Goal: Information Seeking & Learning: Learn about a topic

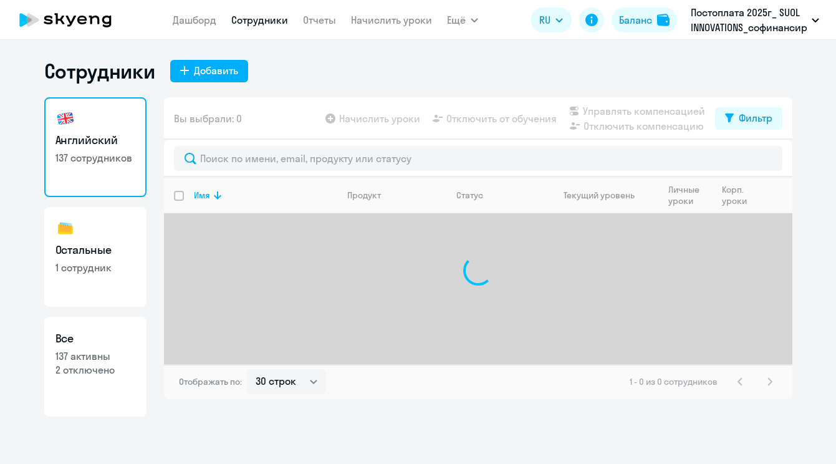
select select "30"
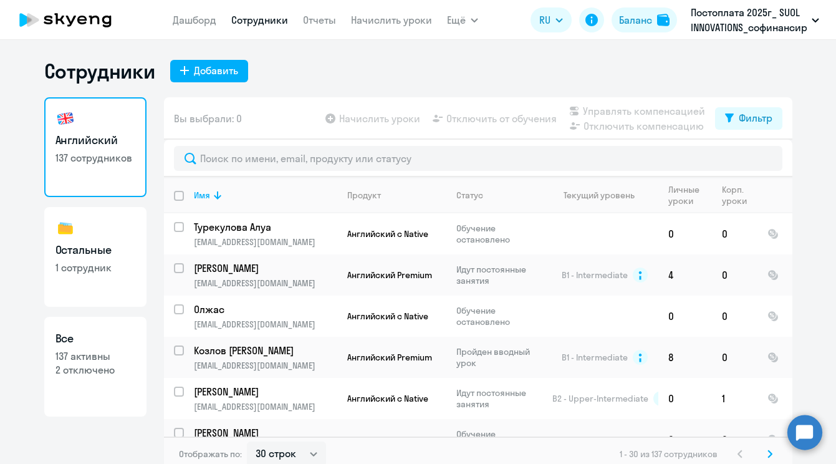
click at [181, 196] on input "deselect all" at bounding box center [186, 203] width 25 height 25
checkbox input "true"
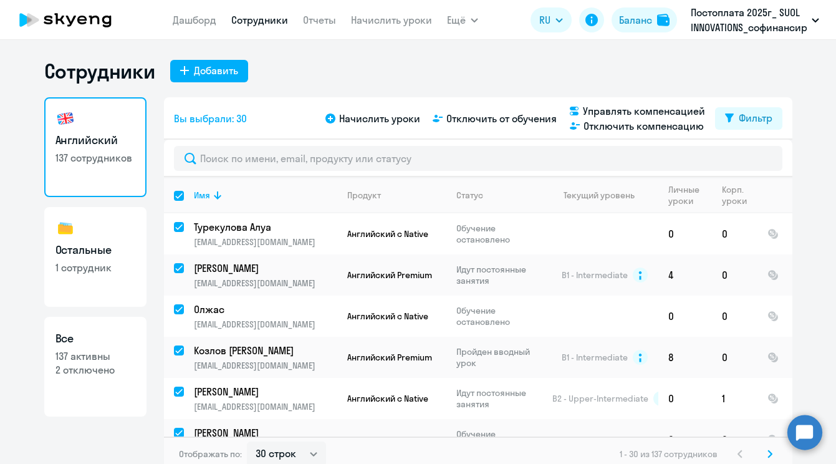
checkbox input "true"
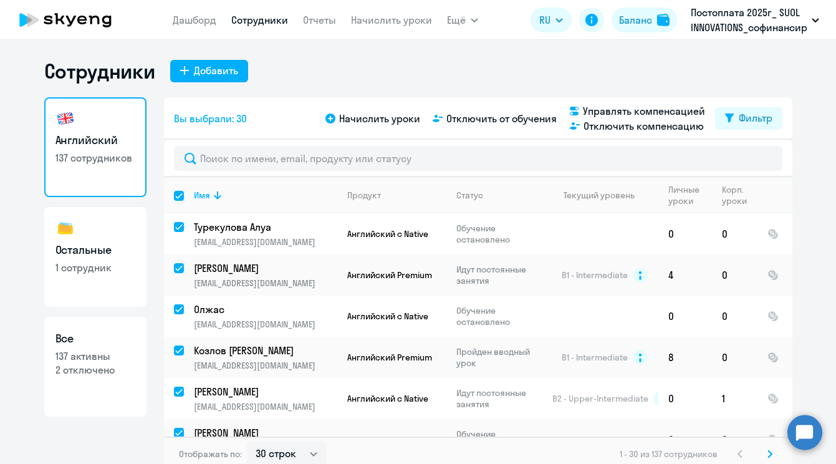
checkbox input "true"
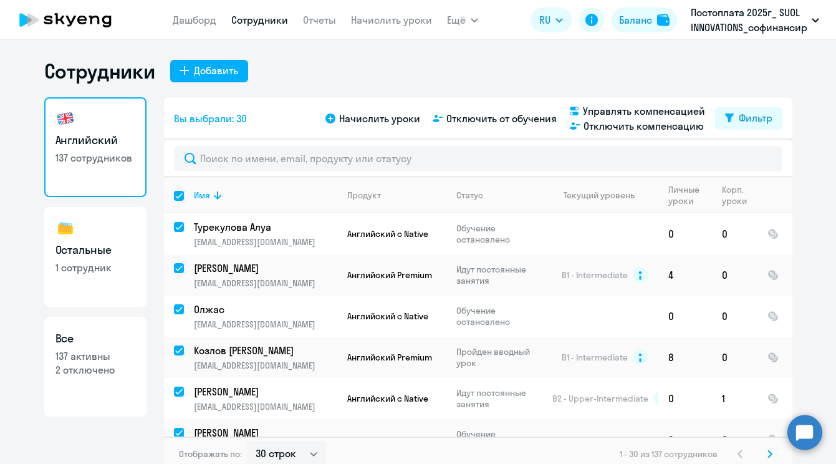
checkbox input "true"
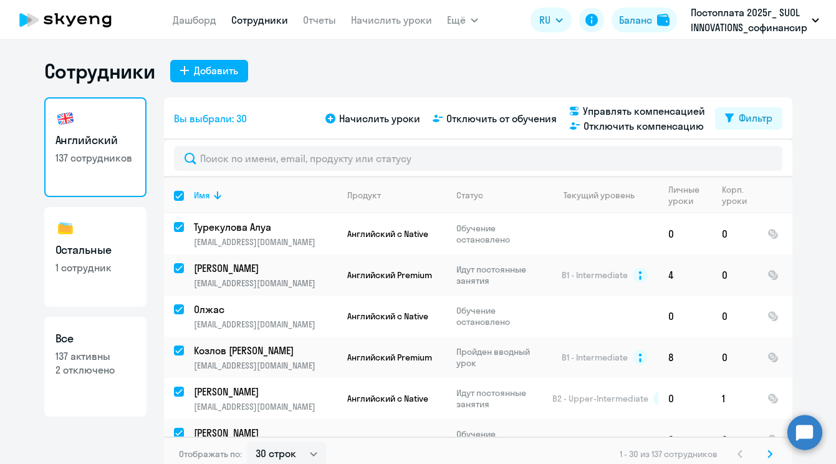
checkbox input "true"
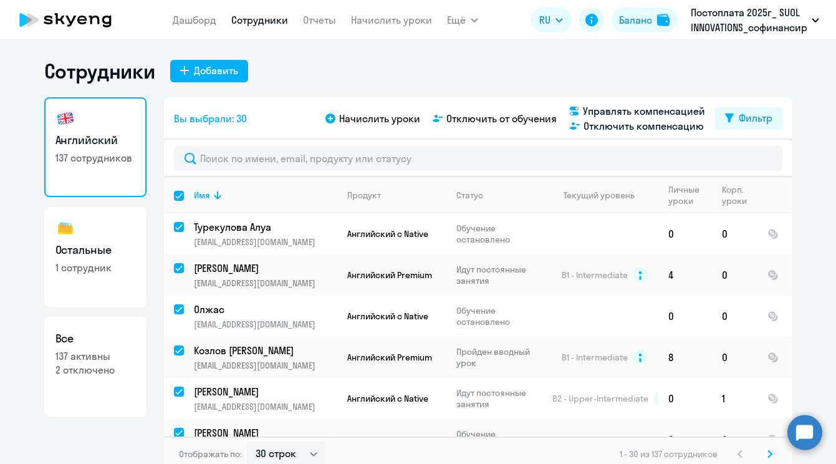
checkbox input "true"
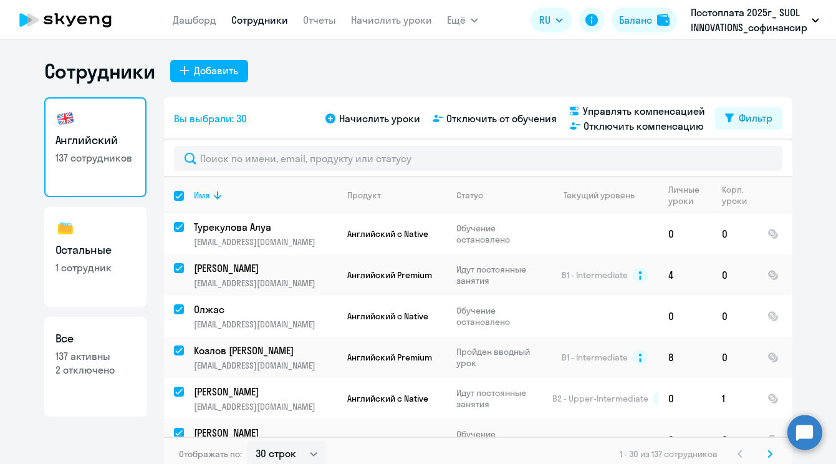
checkbox input "true"
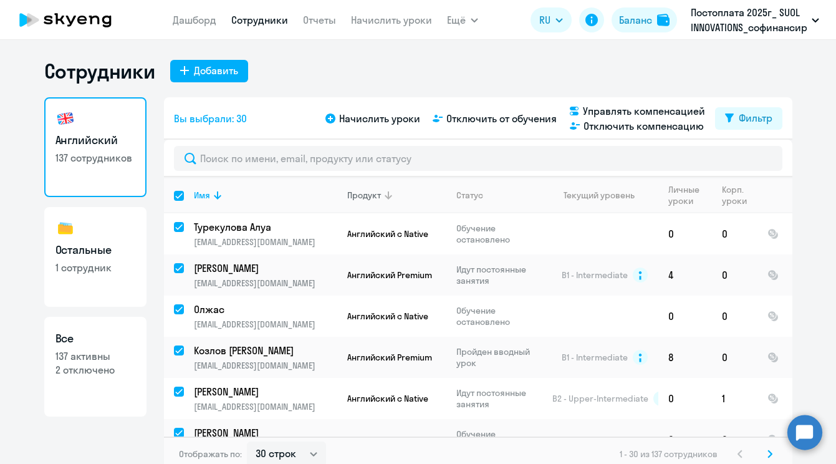
click at [372, 193] on div "Продукт" at bounding box center [364, 195] width 34 height 11
checkbox input "false"
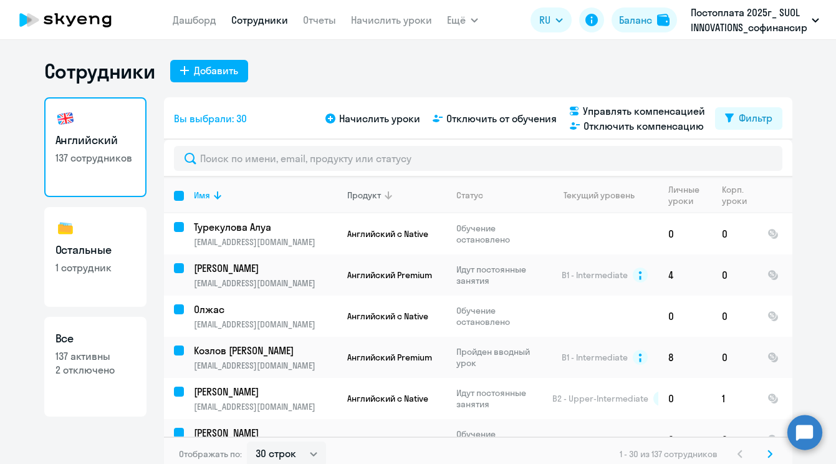
checkbox input "false"
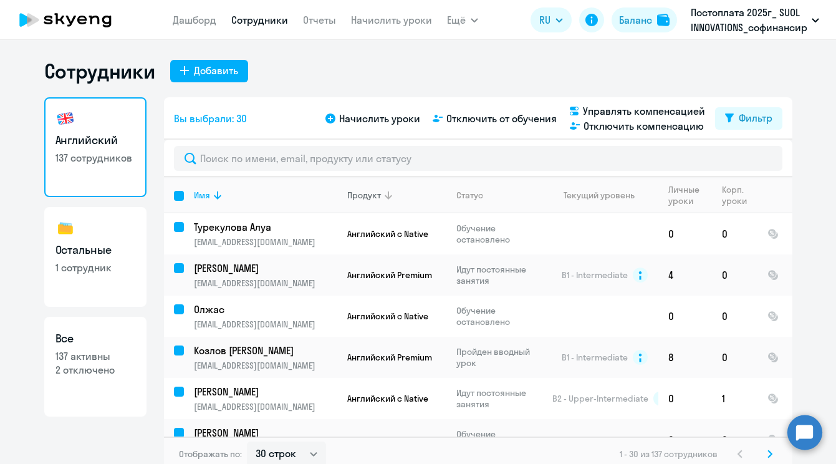
checkbox input "false"
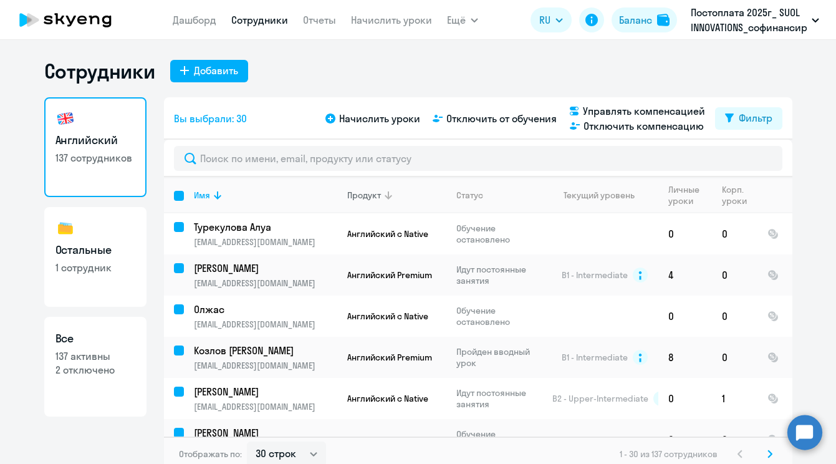
checkbox input "false"
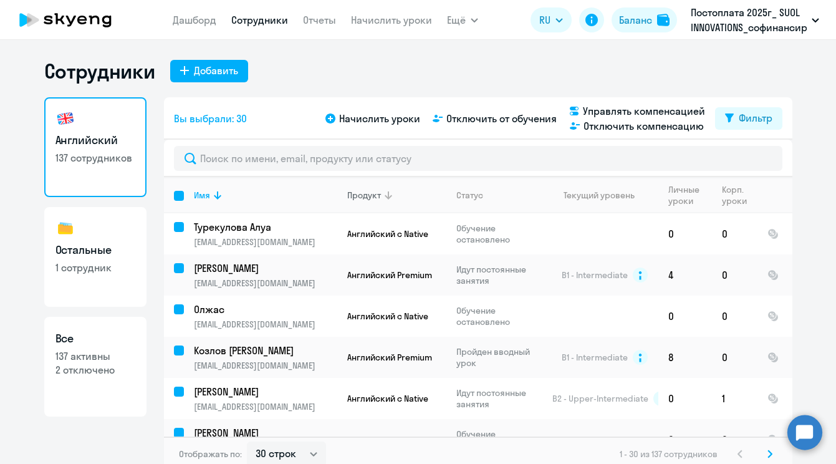
checkbox input "false"
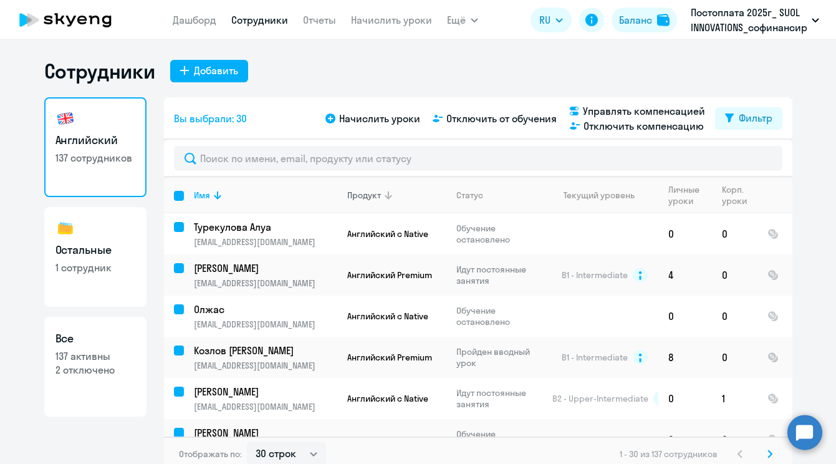
checkbox input "false"
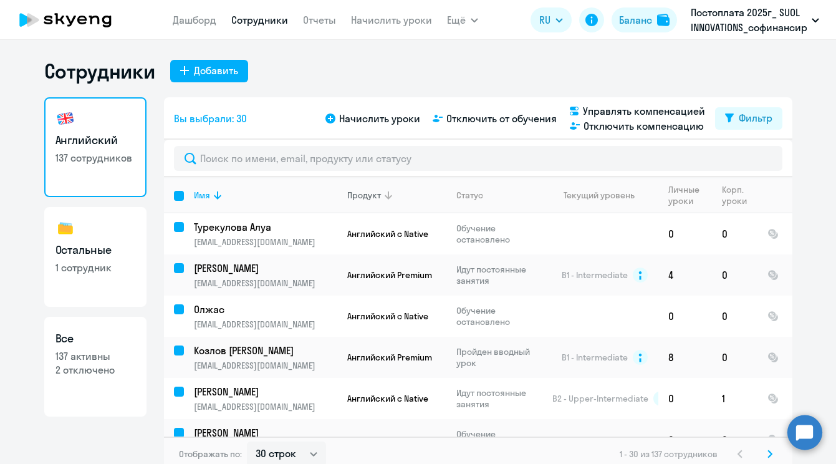
checkbox input "false"
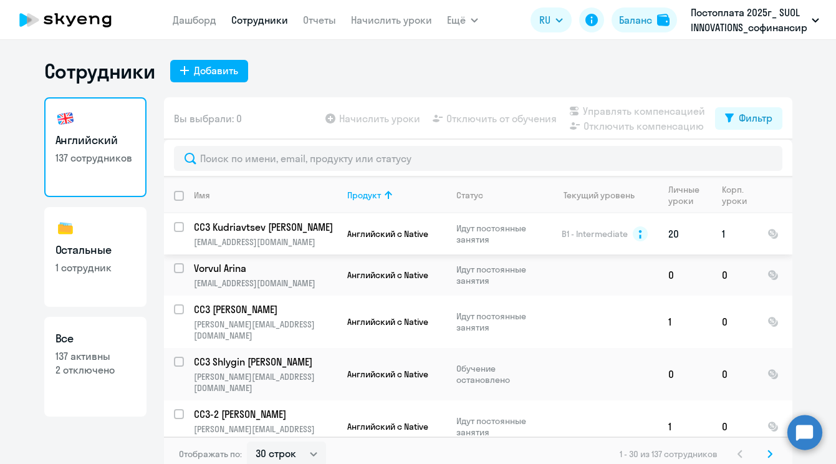
click at [270, 228] on p "CC3 Kudriavtsev [PERSON_NAME]" at bounding box center [264, 227] width 141 height 14
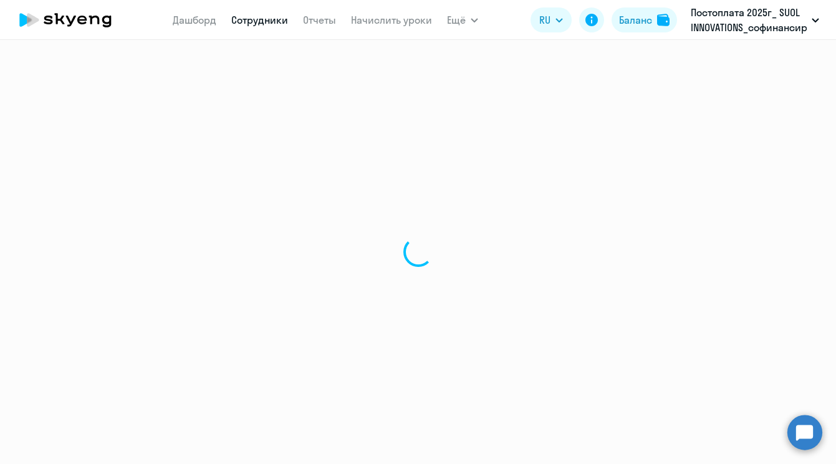
select select "english"
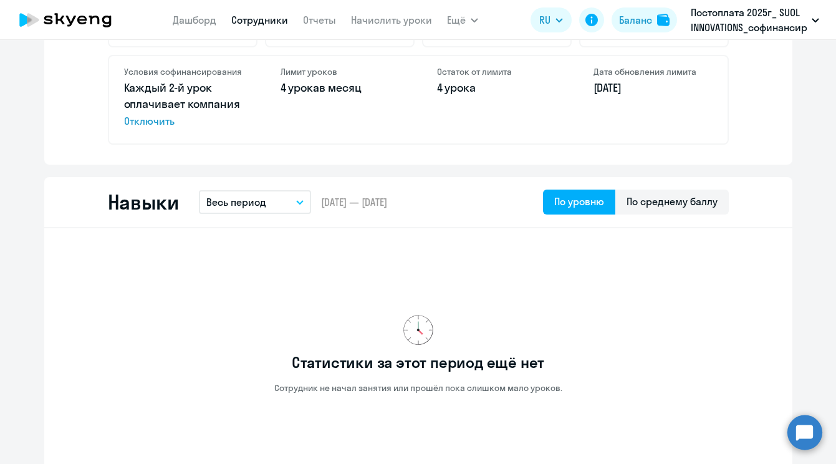
scroll to position [533, 0]
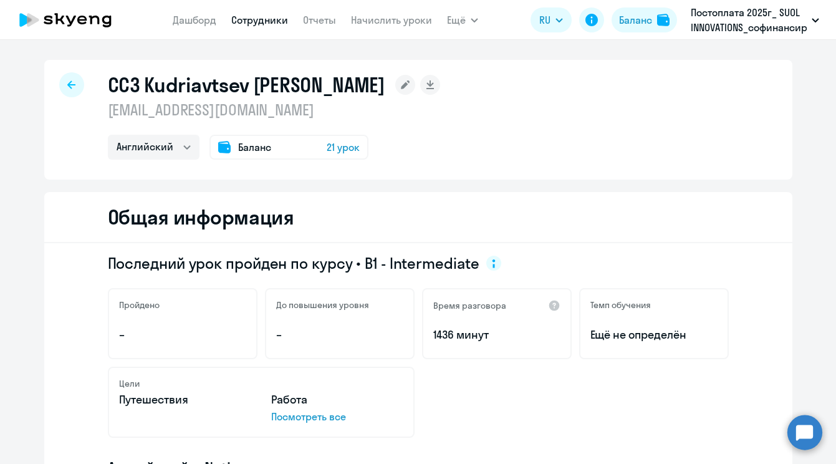
select select "30"
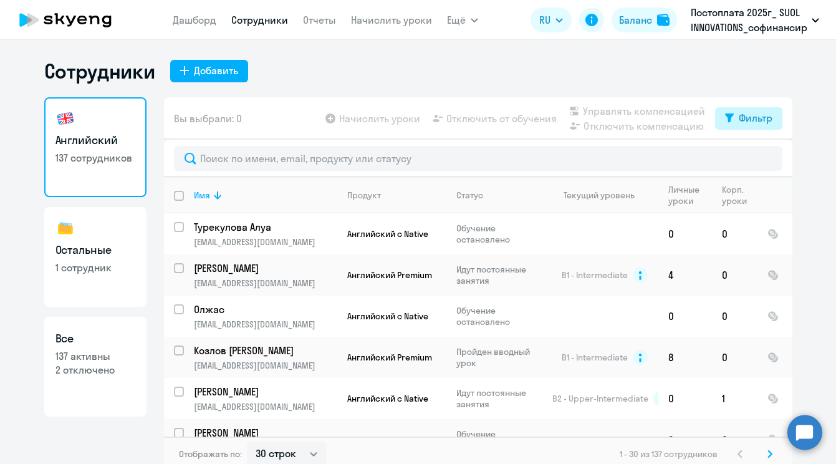
click at [763, 122] on div "Фильтр" at bounding box center [756, 117] width 34 height 15
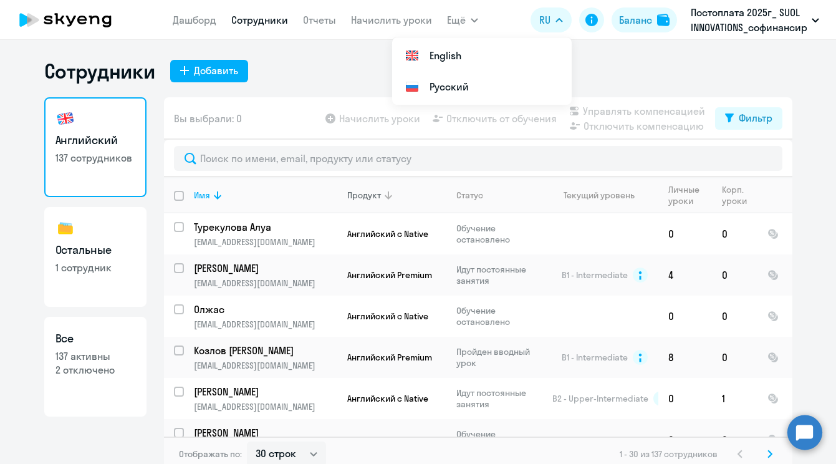
click at [386, 199] on icon at bounding box center [388, 195] width 15 height 15
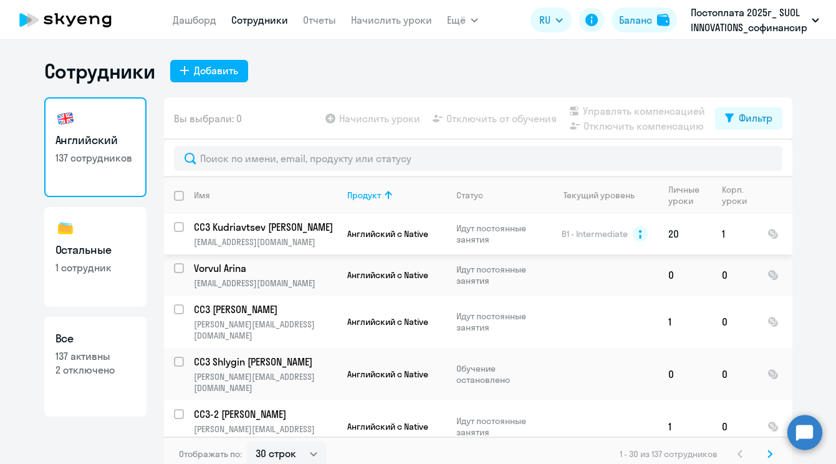
click at [178, 230] on input "select row 1496901" at bounding box center [186, 234] width 25 height 25
checkbox input "true"
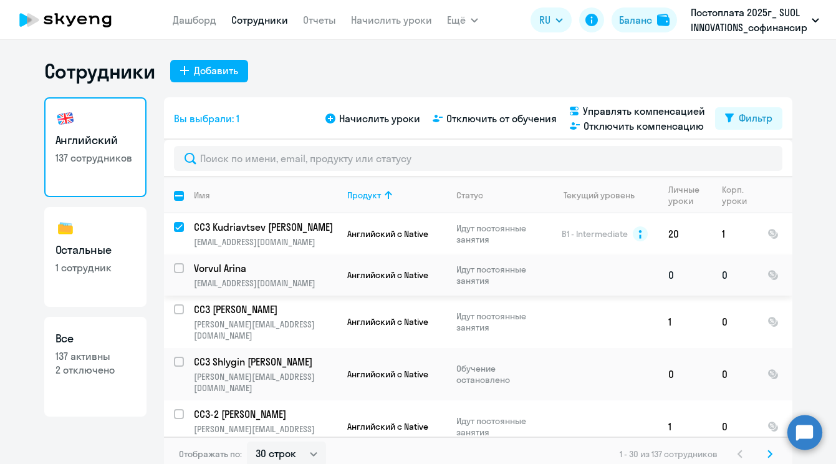
click at [182, 270] on input "select row 41376194" at bounding box center [186, 275] width 25 height 25
checkbox input "true"
click at [182, 316] on input "select row 37382791" at bounding box center [186, 316] width 25 height 25
checkbox input "true"
click at [177, 347] on div at bounding box center [180, 362] width 30 height 30
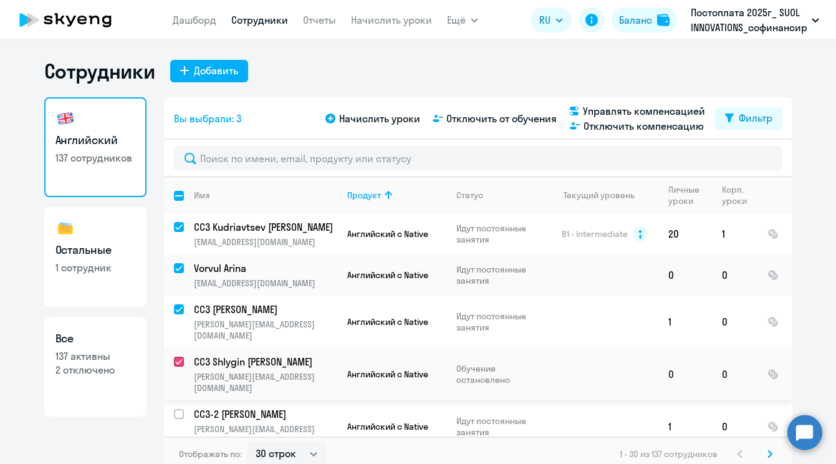
checkbox input "true"
click at [182, 409] on input "select row 24469441" at bounding box center [186, 421] width 25 height 25
checkbox input "true"
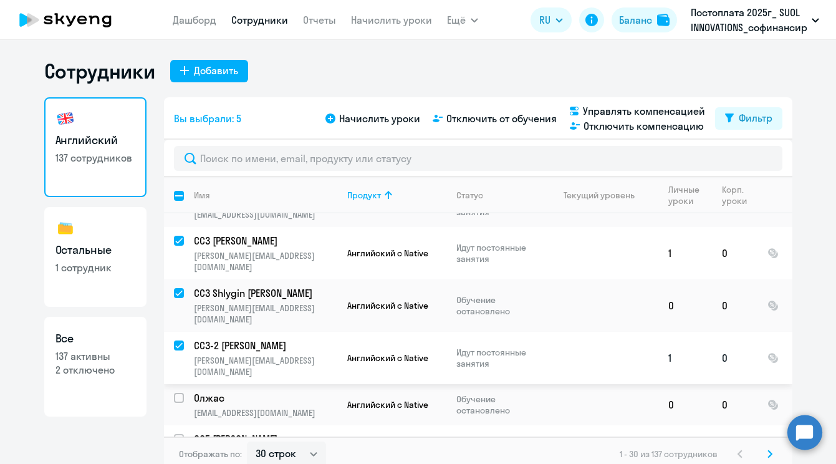
scroll to position [77, 0]
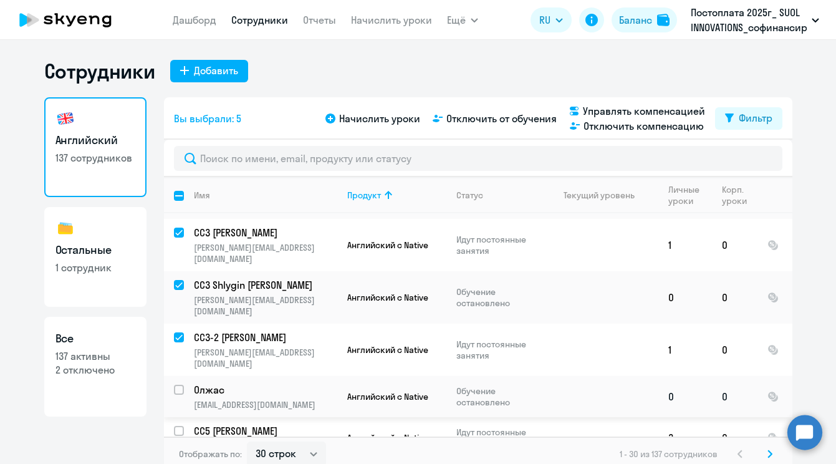
click at [176, 385] on input "select row 20312064" at bounding box center [186, 397] width 25 height 25
checkbox input "true"
click at [178, 426] on input "select row 38451691" at bounding box center [186, 438] width 25 height 25
checkbox input "true"
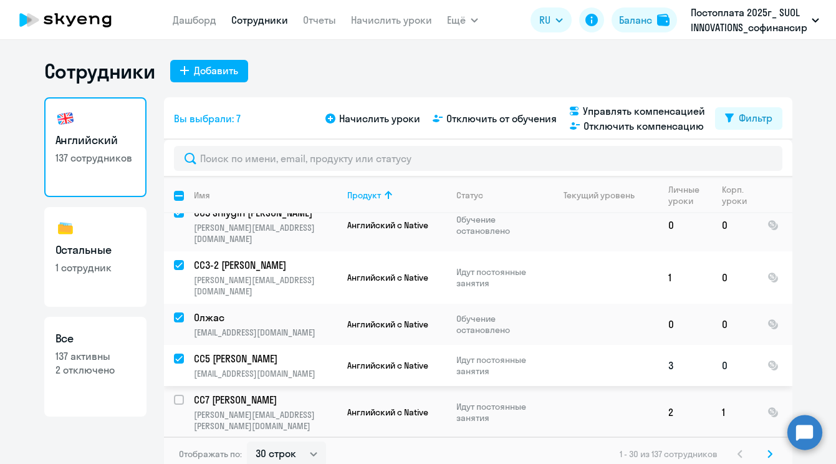
scroll to position [155, 0]
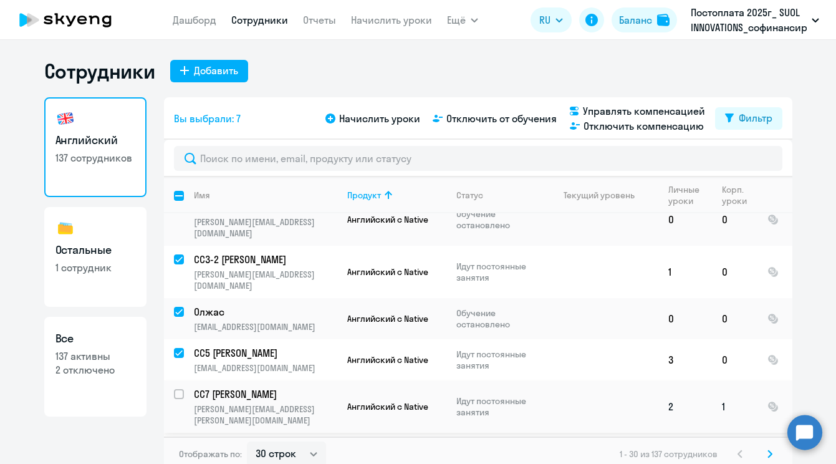
click at [182, 379] on div at bounding box center [180, 394] width 30 height 30
checkbox input "true"
click at [181, 442] on input "select row 15943138" at bounding box center [186, 454] width 25 height 25
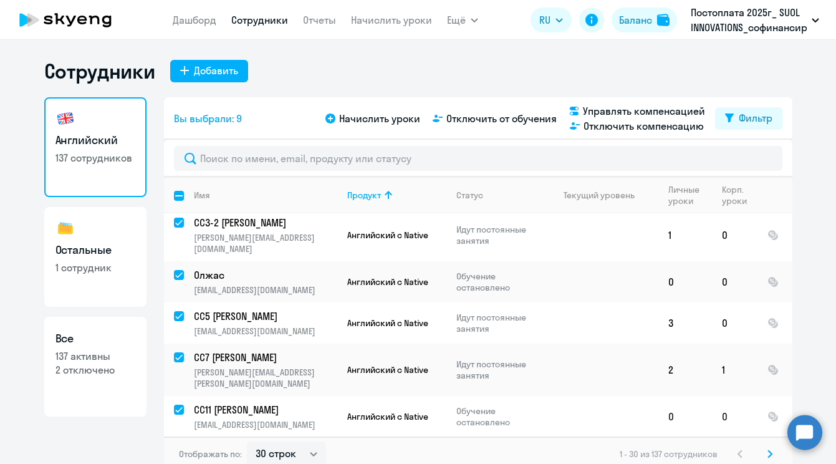
scroll to position [195, 0]
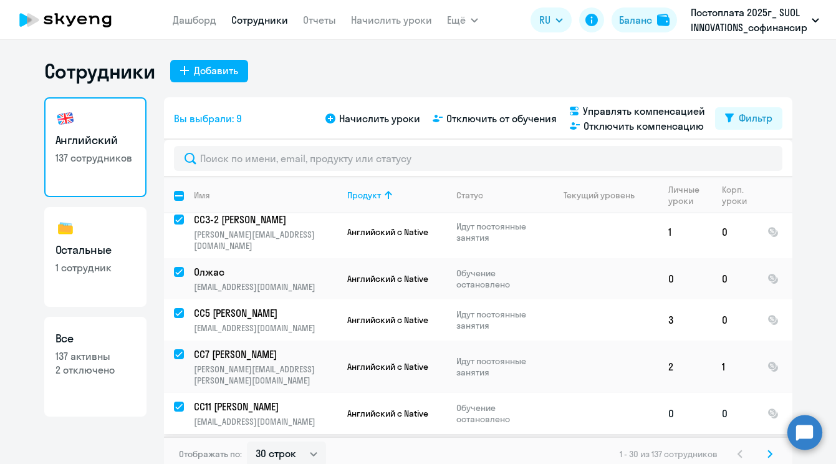
click at [178, 402] on input "deselect row 15943138" at bounding box center [186, 414] width 25 height 25
checkbox input "false"
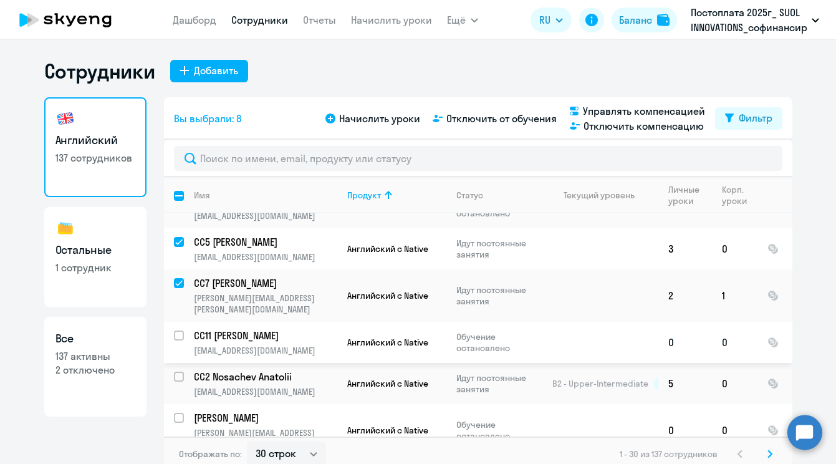
scroll to position [275, 0]
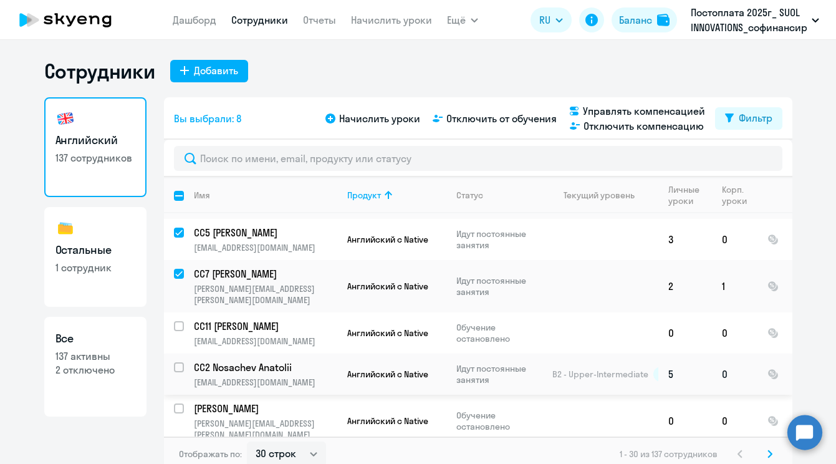
click at [181, 362] on input "select row 3366700" at bounding box center [186, 374] width 25 height 25
checkbox input "true"
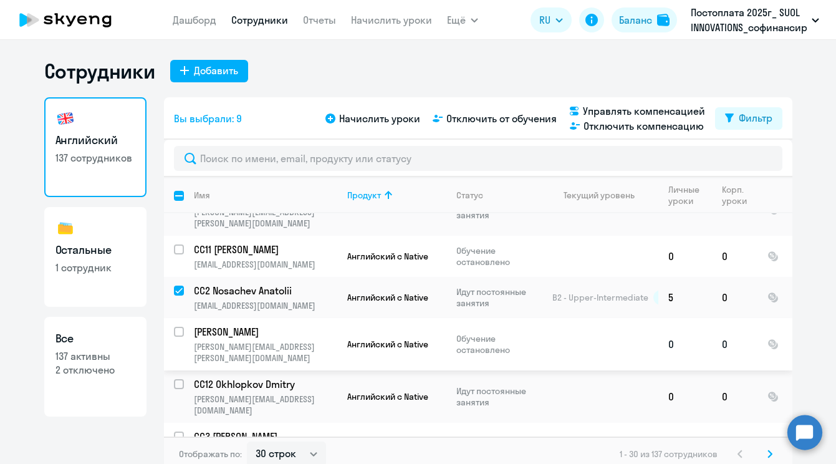
scroll to position [353, 0]
click at [180, 378] on input "select row 22512819" at bounding box center [186, 390] width 25 height 25
checkbox input "true"
click at [180, 430] on input "select row 13943644" at bounding box center [186, 442] width 25 height 25
checkbox input "true"
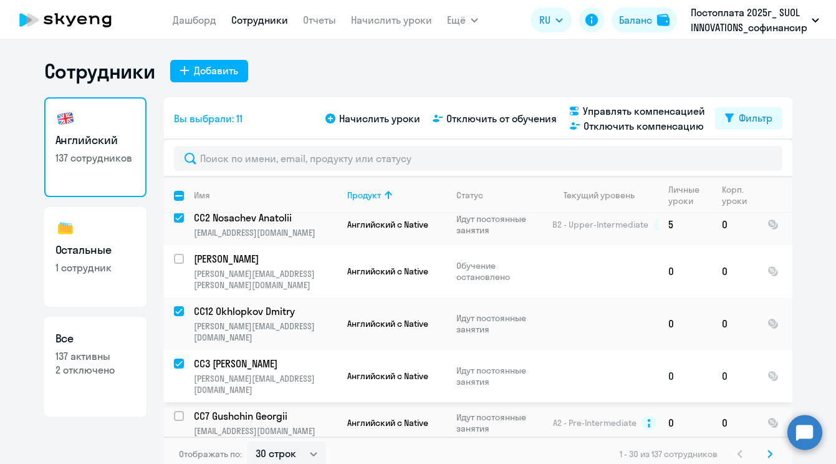
scroll to position [435, 0]
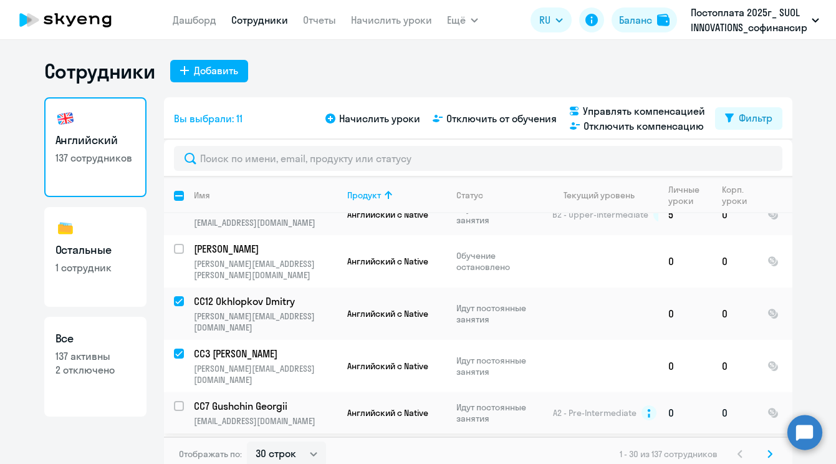
click at [178, 401] on input "select row 18667725" at bounding box center [186, 413] width 25 height 25
checkbox input "true"
click at [178, 442] on input "select row 26347274" at bounding box center [186, 454] width 25 height 25
checkbox input "true"
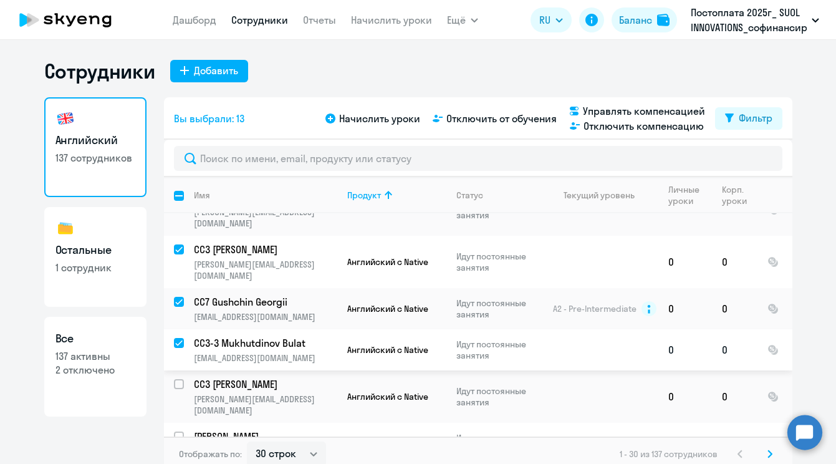
scroll to position [543, 0]
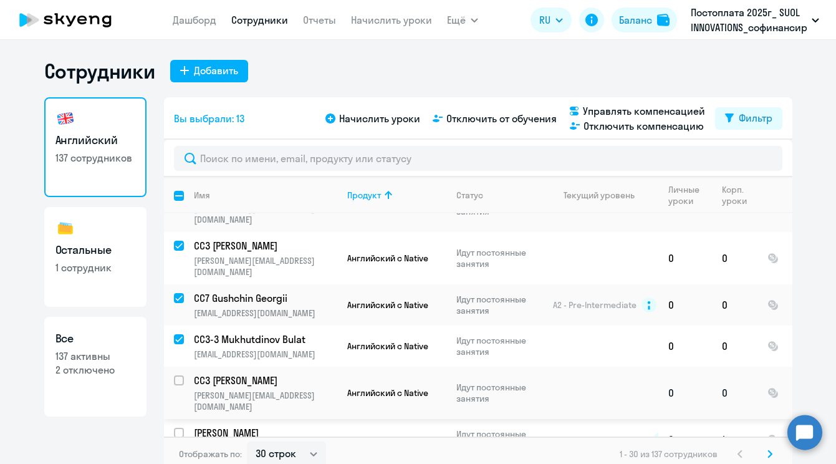
click at [177, 375] on input "select row 24432134" at bounding box center [186, 387] width 25 height 25
checkbox input "true"
click at [180, 428] on input "select row 7938" at bounding box center [186, 440] width 25 height 25
checkbox input "true"
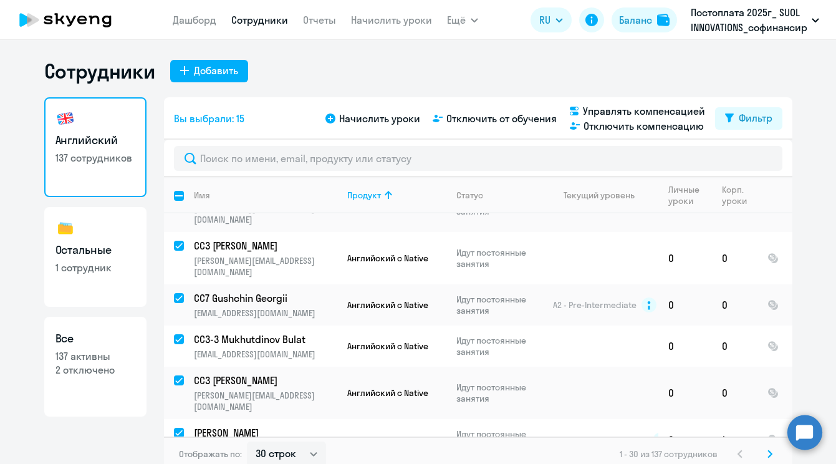
checkbox input "true"
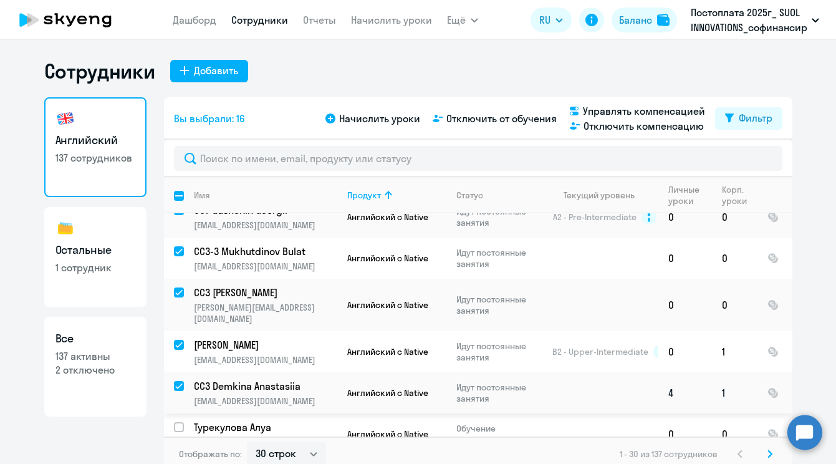
scroll to position [633, 0]
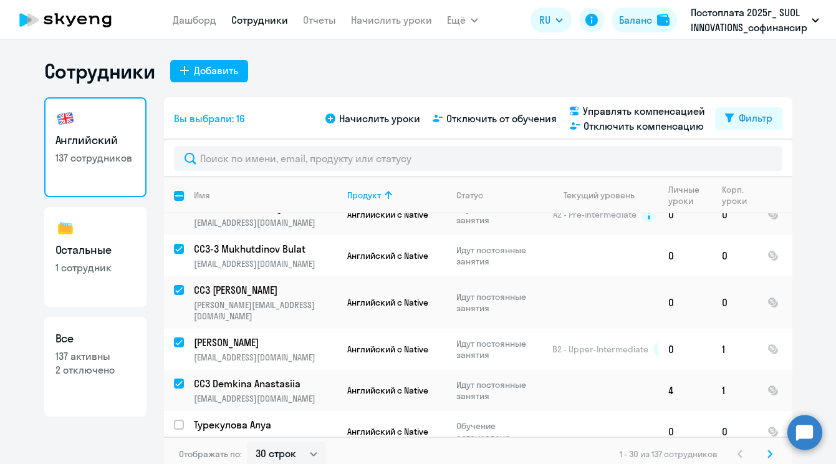
click at [177, 420] on input "select row 22960954" at bounding box center [186, 432] width 25 height 25
click at [177, 420] on input "deselect row 22960954" at bounding box center [186, 432] width 25 height 25
checkbox input "false"
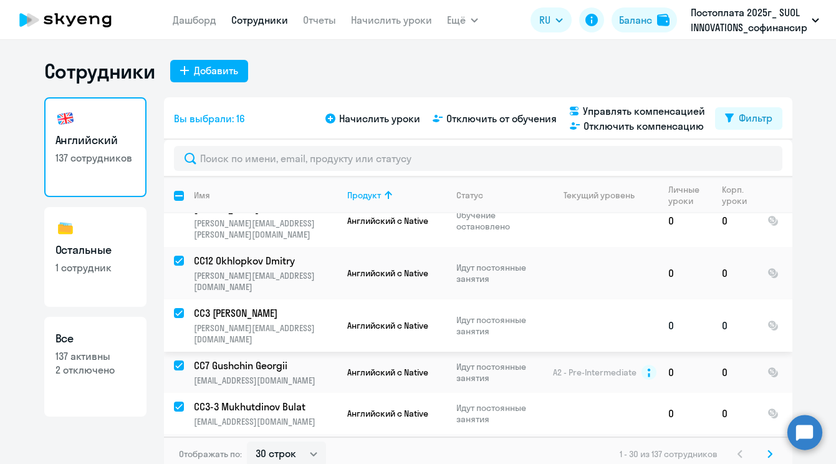
scroll to position [480, 0]
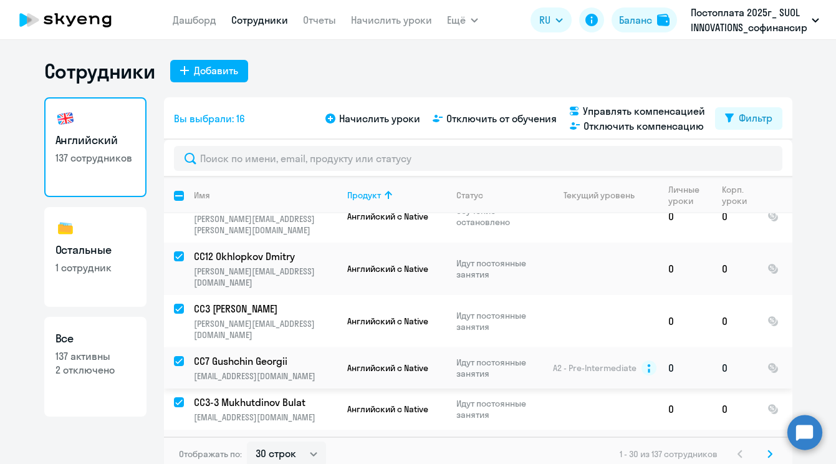
click at [253, 354] on p "CC7 Gushchin Georgii" at bounding box center [264, 361] width 141 height 14
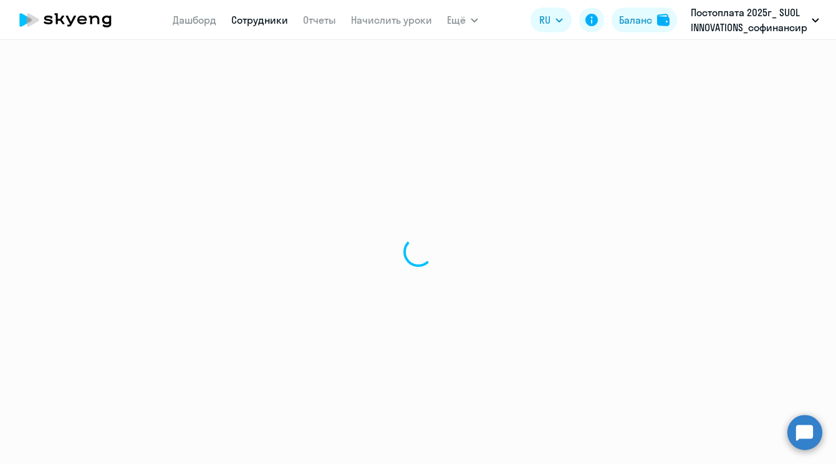
select select "english"
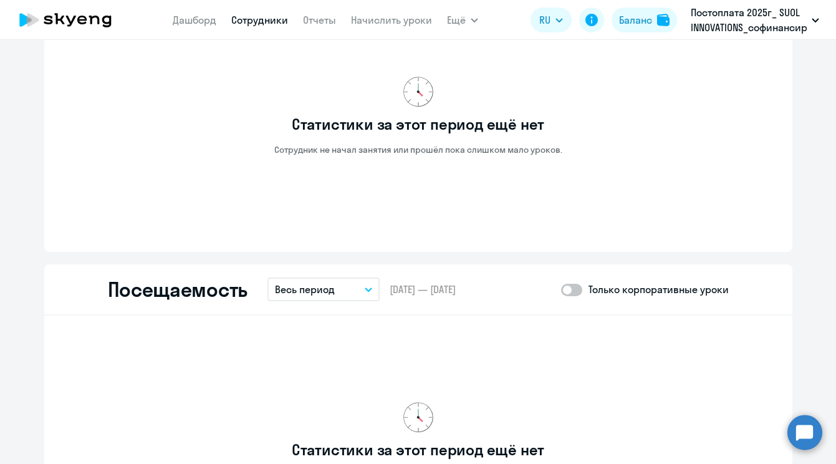
scroll to position [1526, 0]
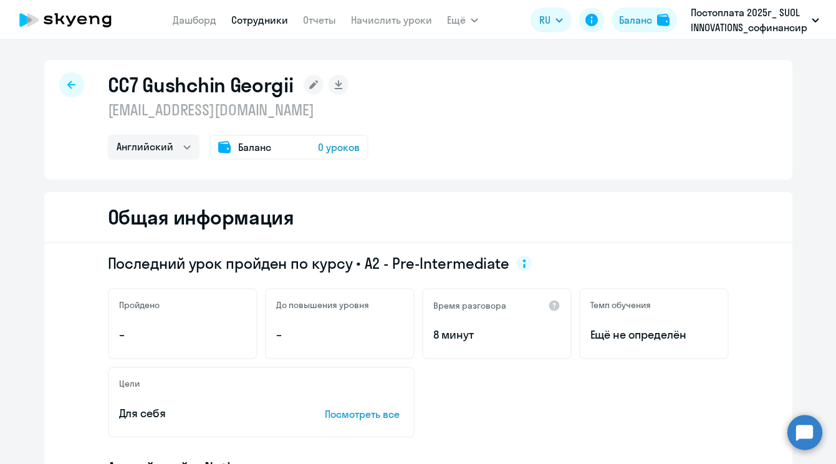
select select "30"
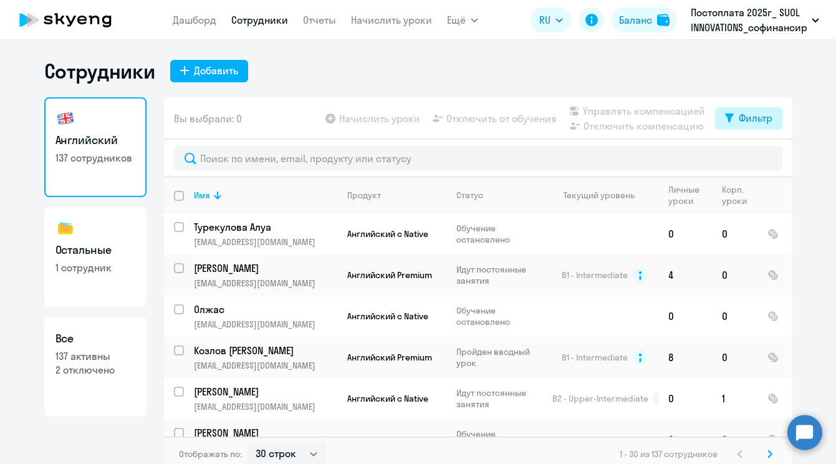
click at [764, 117] on div "Фильтр" at bounding box center [756, 117] width 34 height 15
click at [85, 364] on p "2 отключено" at bounding box center [96, 370] width 80 height 14
select select "30"
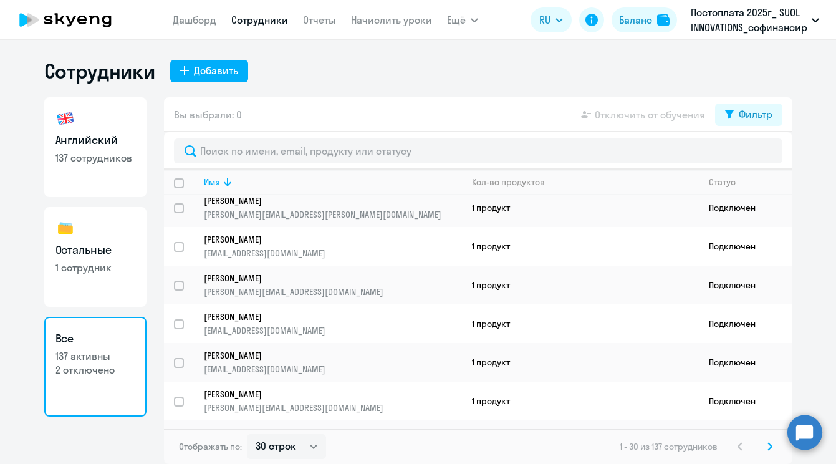
scroll to position [754, 0]
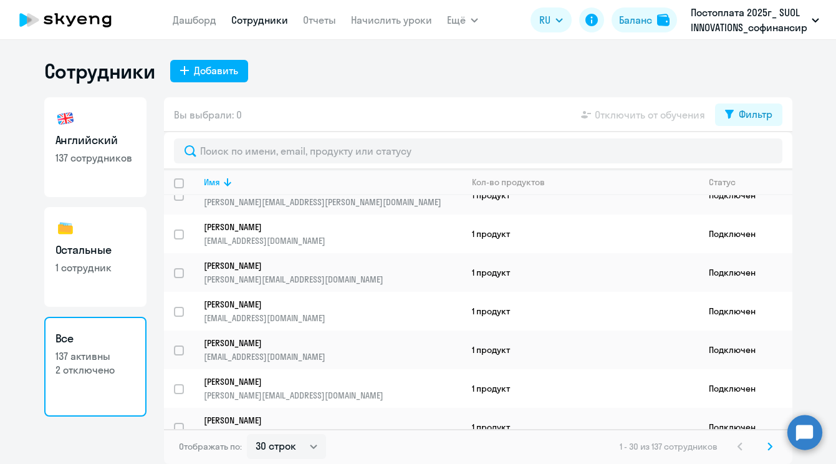
click at [98, 345] on h3 "Все" at bounding box center [96, 339] width 80 height 16
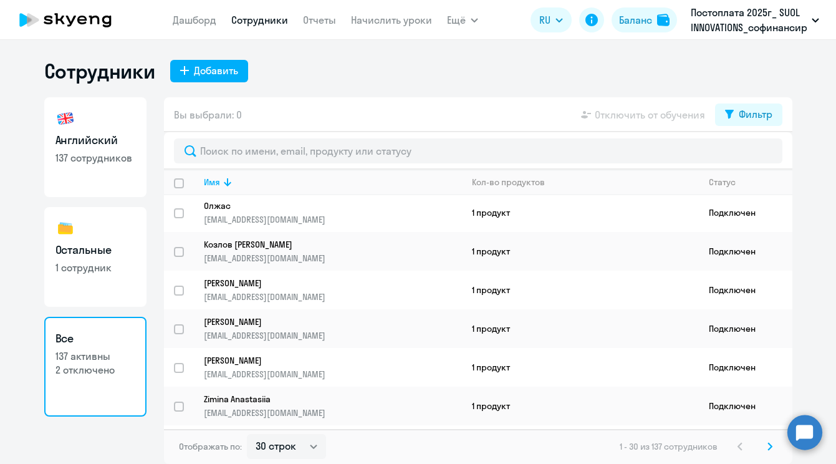
scroll to position [0, 0]
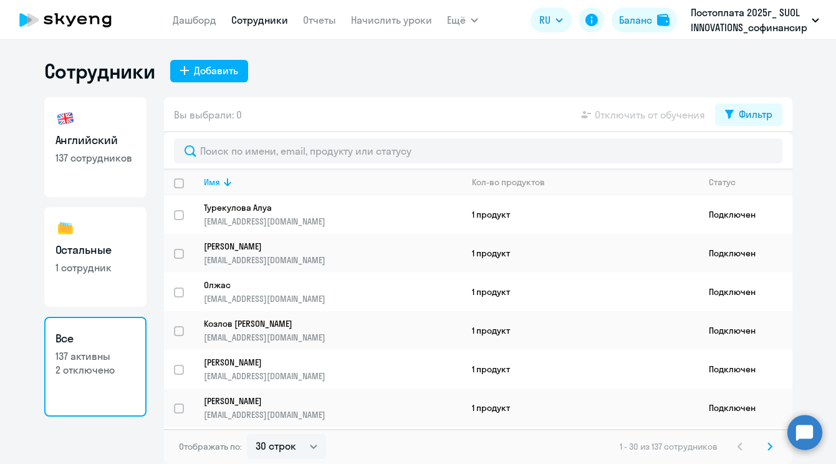
click at [108, 248] on h3 "Остальные" at bounding box center [96, 250] width 80 height 16
select select "30"
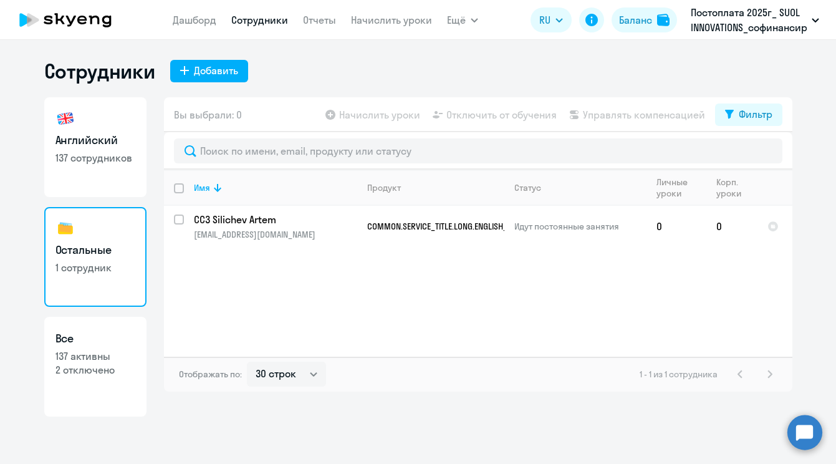
click at [116, 170] on link "Английский 137 сотрудников" at bounding box center [95, 147] width 102 height 100
select select "30"
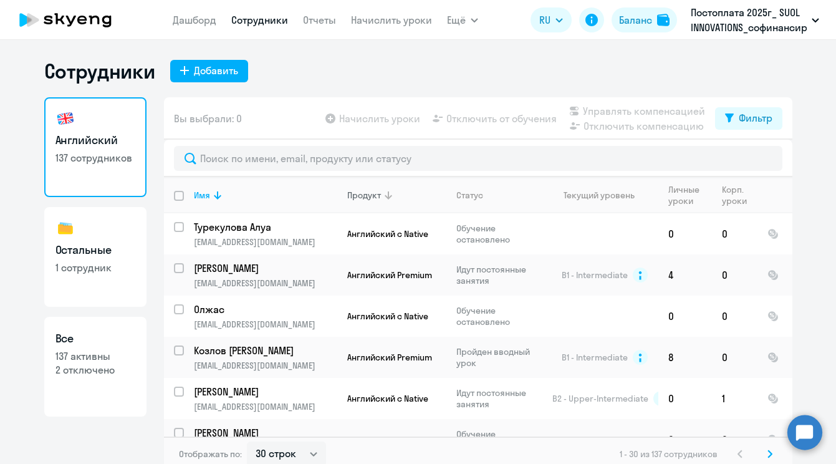
click at [389, 194] on icon at bounding box center [388, 195] width 15 height 15
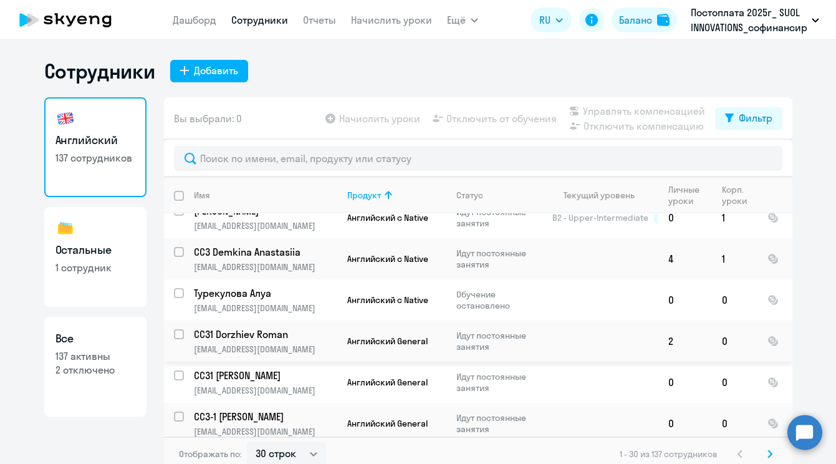
scroll to position [766, 0]
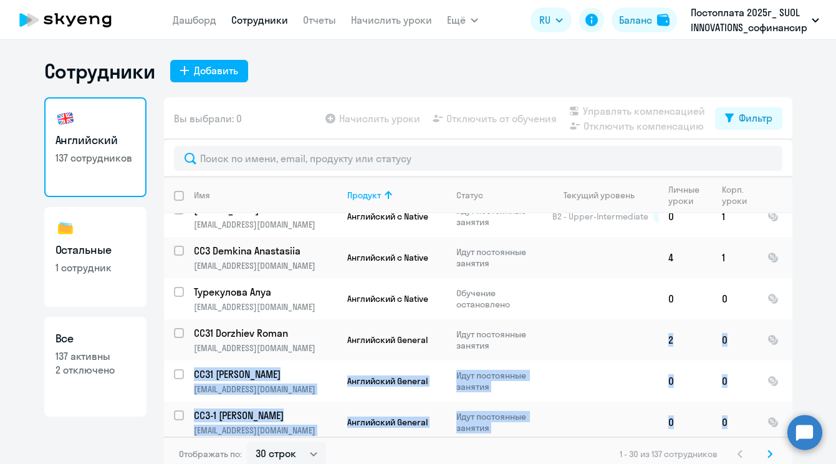
drag, startPoint x: 538, startPoint y: 254, endPoint x: 534, endPoint y: 392, distance: 137.9
click at [534, 392] on tbody "CC3 Kudriavtsev Aleksei [EMAIL_ADDRESS][DOMAIN_NAME] Английский с Native Идут п…" at bounding box center [478, 120] width 629 height 1347
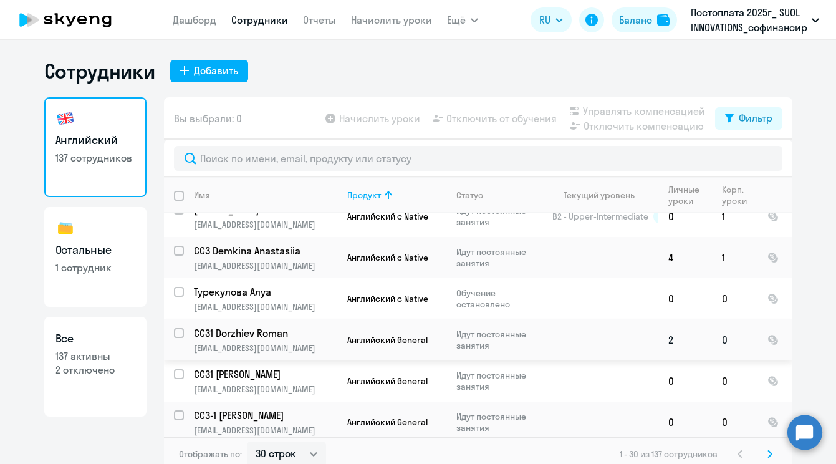
click at [573, 319] on td at bounding box center [601, 339] width 116 height 41
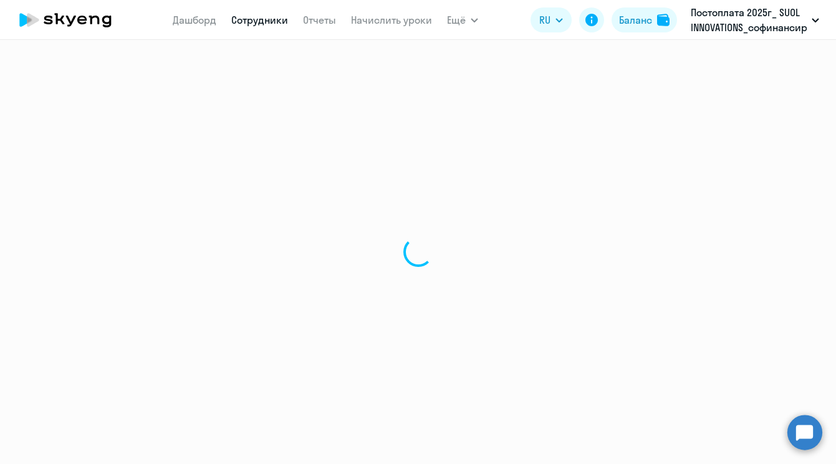
select select "english"
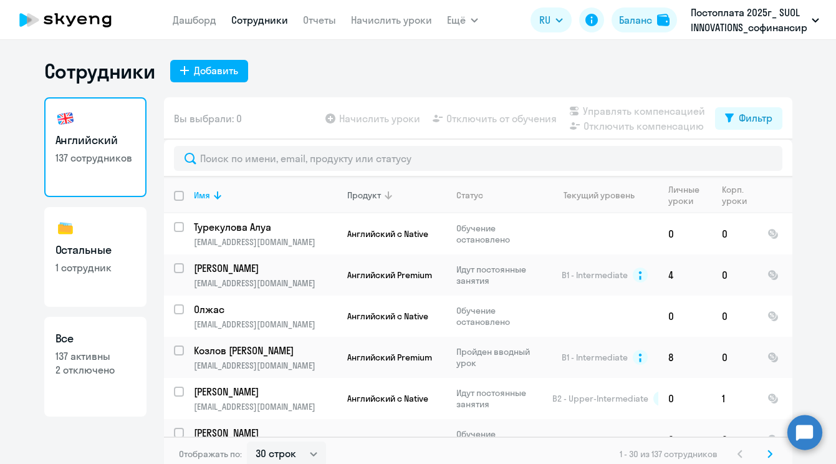
click at [391, 195] on icon at bounding box center [388, 195] width 15 height 15
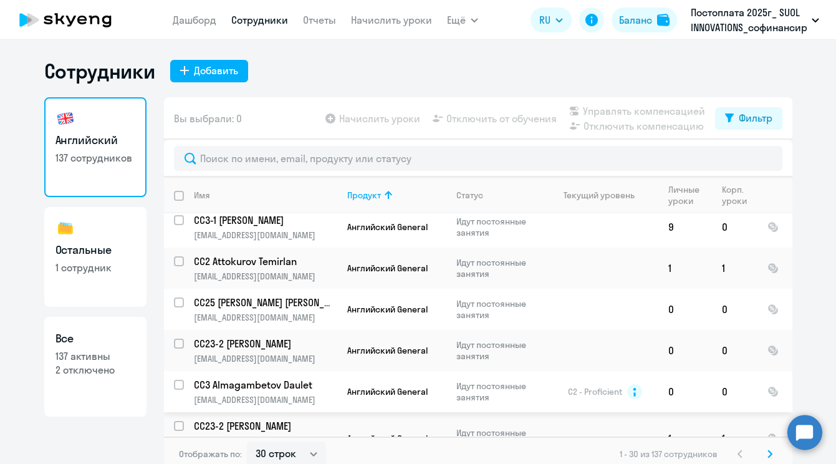
scroll to position [7, 0]
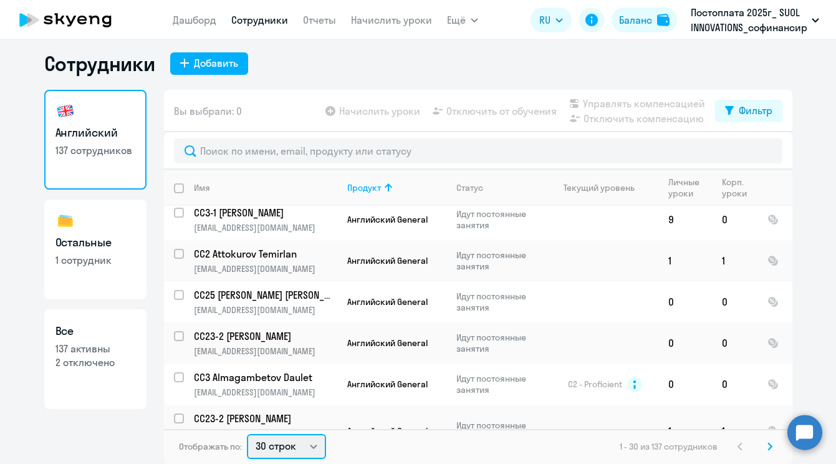
click at [311, 447] on select "30 строк 50 строк 100 строк" at bounding box center [286, 446] width 79 height 25
select select "100"
click at [247, 434] on select "30 строк 50 строк 100 строк" at bounding box center [286, 446] width 79 height 25
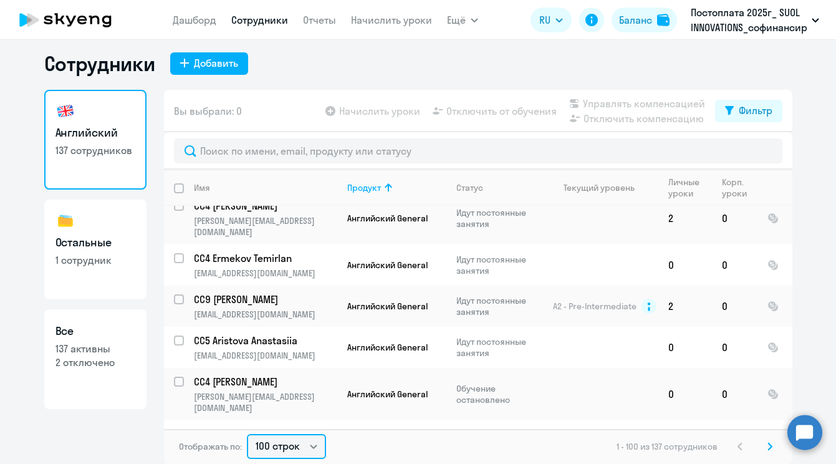
scroll to position [3892, 0]
click at [774, 445] on svg-icon at bounding box center [770, 446] width 15 height 15
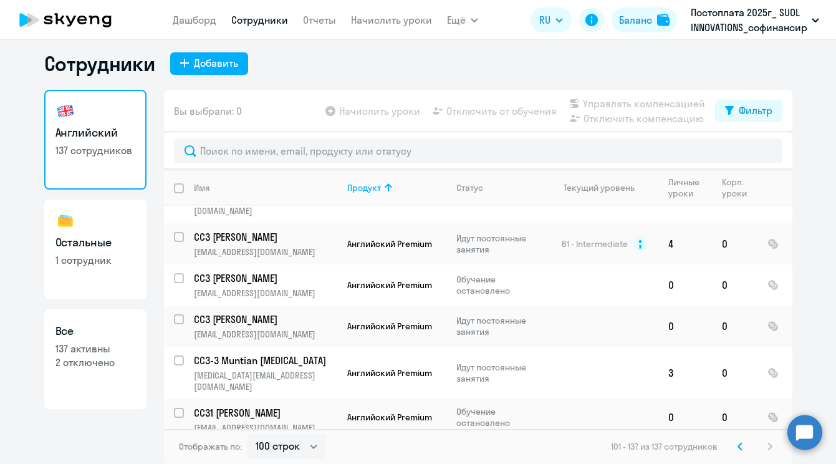
scroll to position [1054, 0]
click at [309, 353] on p "CC3-3 Muntian [MEDICAL_DATA]" at bounding box center [264, 360] width 141 height 14
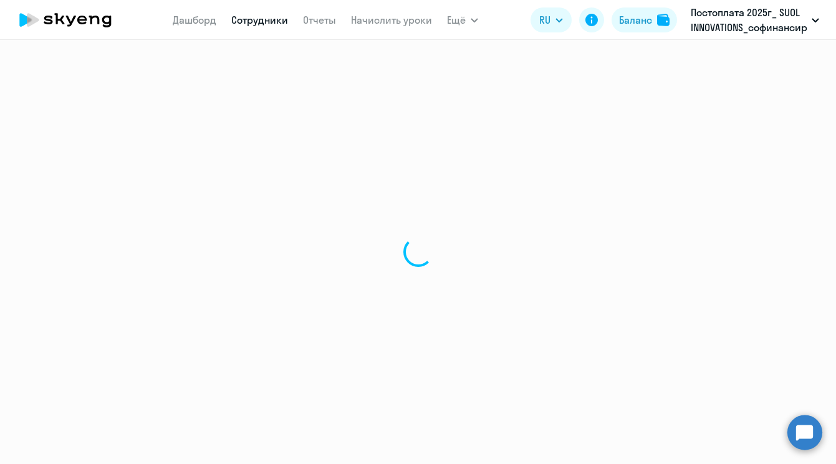
select select "english"
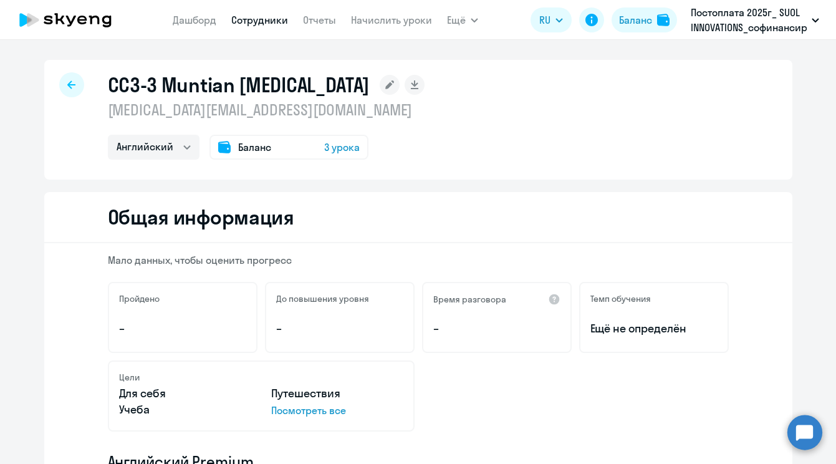
click at [69, 82] on icon at bounding box center [71, 84] width 8 height 9
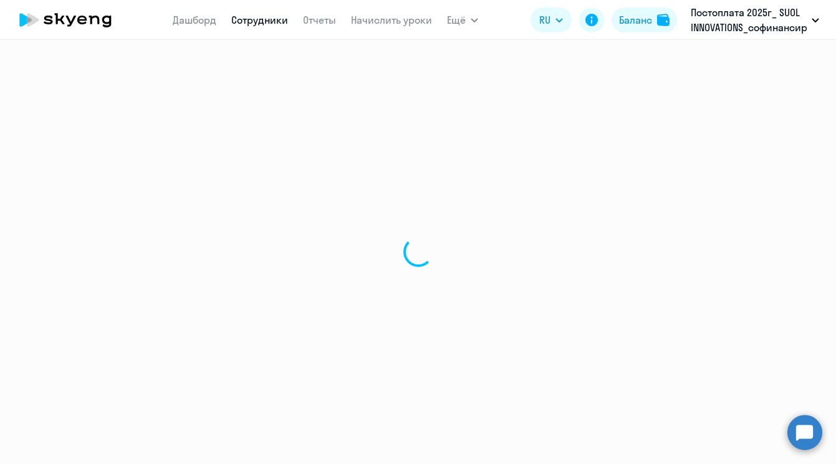
select select "30"
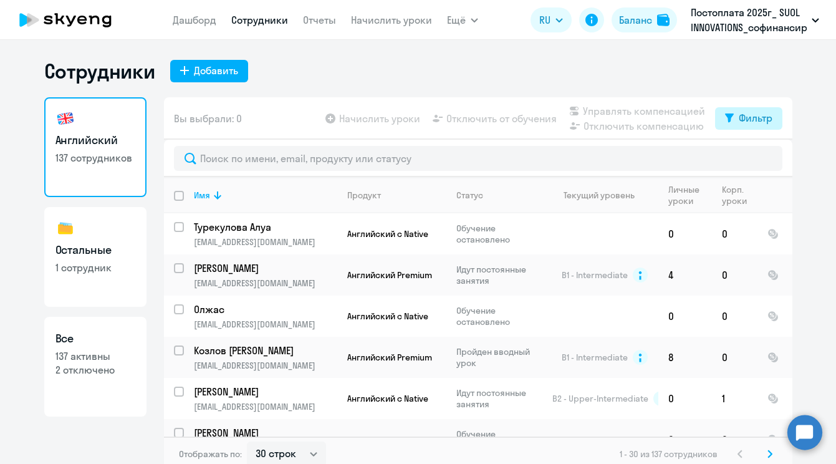
click at [747, 121] on div "Фильтр" at bounding box center [756, 117] width 34 height 15
click at [762, 156] on span at bounding box center [762, 159] width 21 height 12
click at [752, 158] on input "checkbox" at bounding box center [751, 158] width 1 height 1
click at [767, 160] on span at bounding box center [762, 159] width 21 height 12
click at [752, 159] on input "checkbox" at bounding box center [751, 158] width 1 height 1
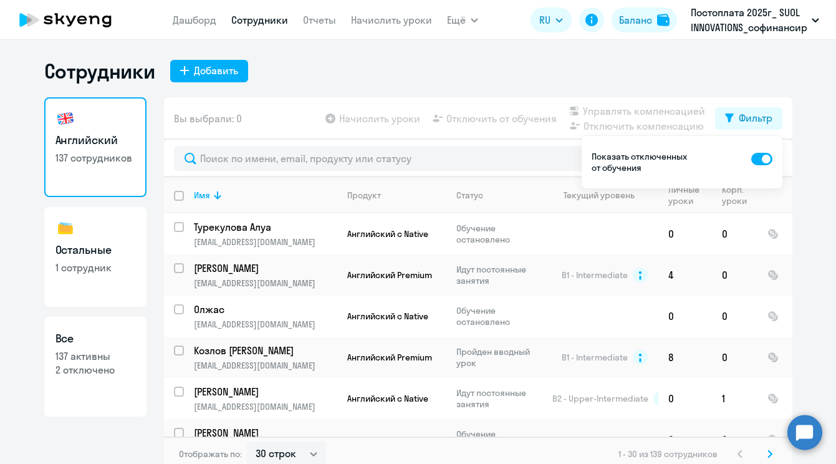
checkbox input "false"
click at [727, 74] on div "Сотрудники Добавить" at bounding box center [418, 71] width 748 height 25
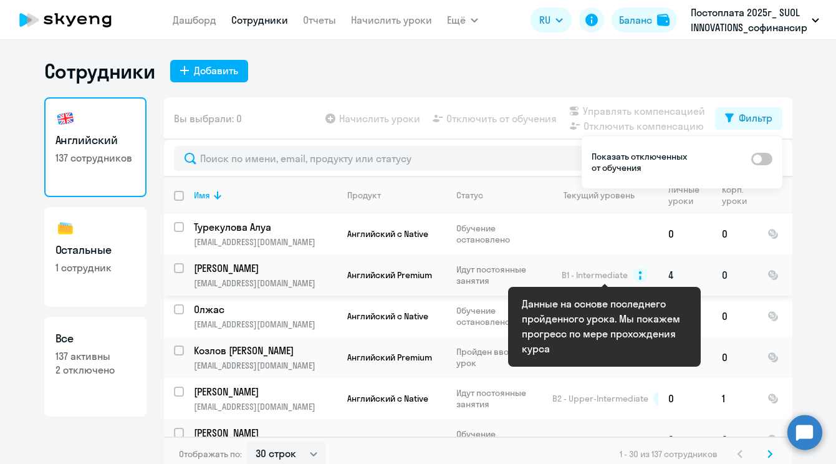
scroll to position [74, 0]
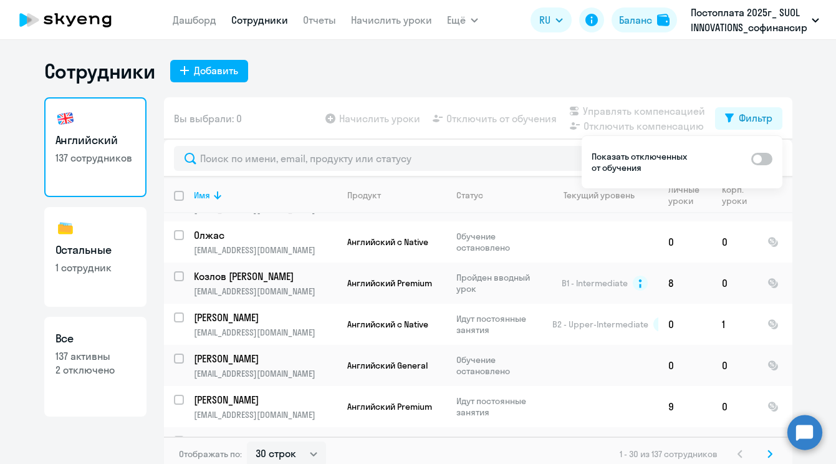
click at [110, 354] on p "137 активны" at bounding box center [96, 356] width 80 height 14
select select "30"
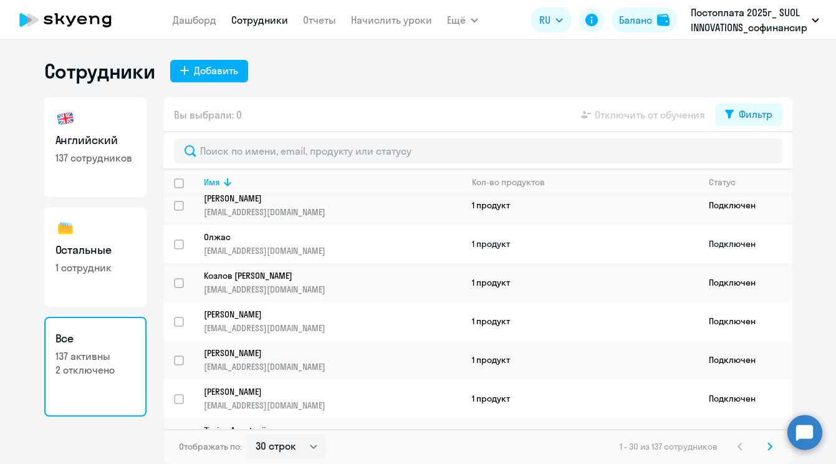
scroll to position [37, 0]
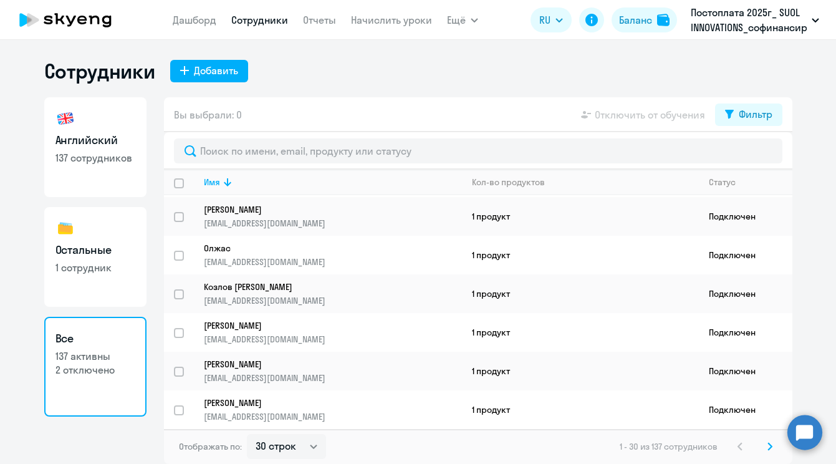
click at [110, 166] on link "Английский 137 сотрудников" at bounding box center [95, 147] width 102 height 100
select select "30"
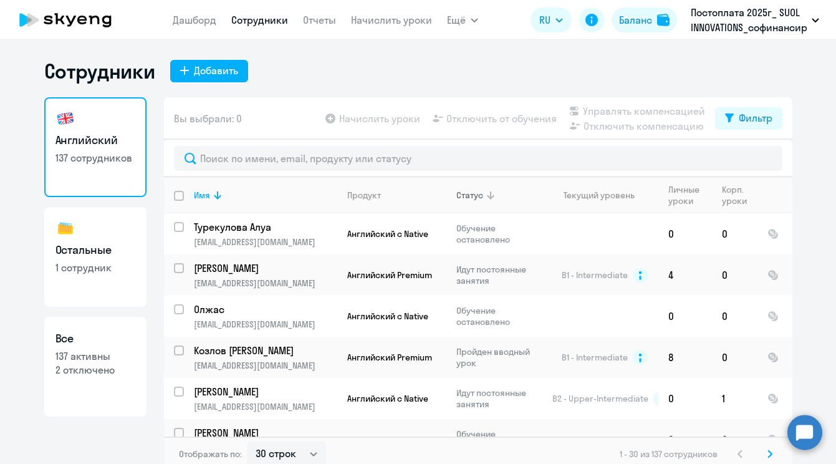
click at [468, 200] on div "Статус" at bounding box center [470, 195] width 27 height 11
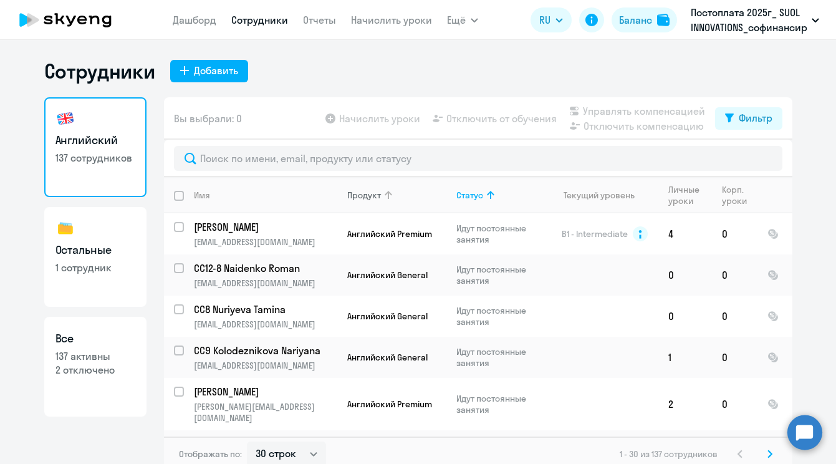
click at [372, 197] on div "Продукт" at bounding box center [364, 195] width 34 height 11
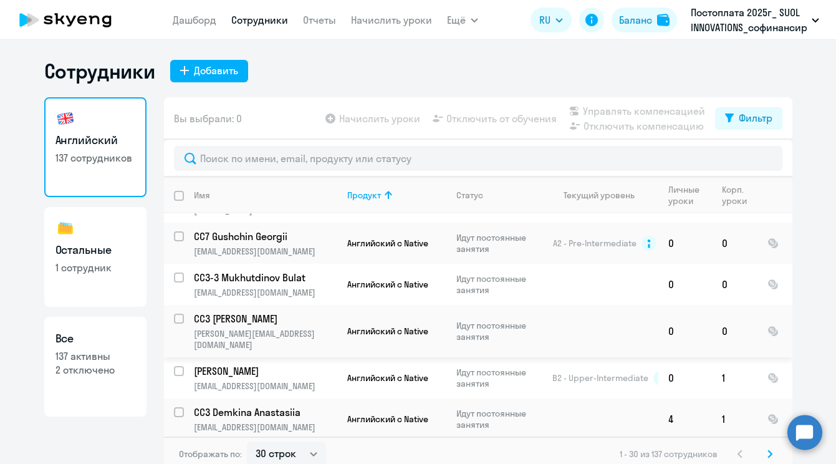
scroll to position [608, 0]
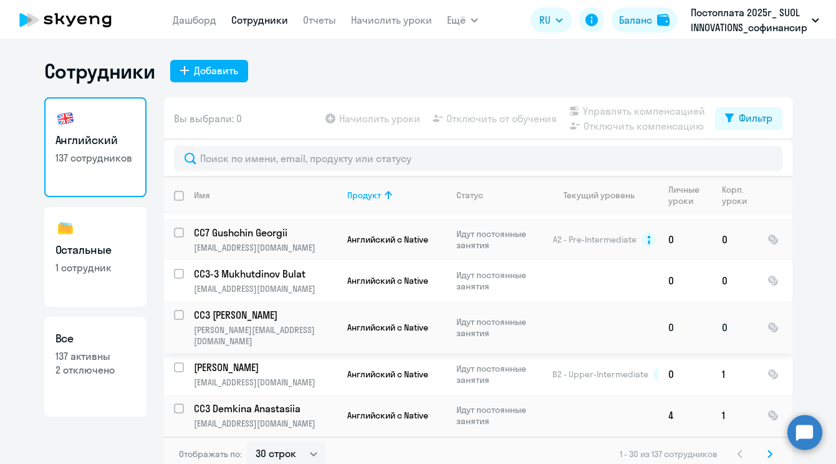
click at [489, 316] on p "Идут постоянные занятия" at bounding box center [499, 327] width 85 height 22
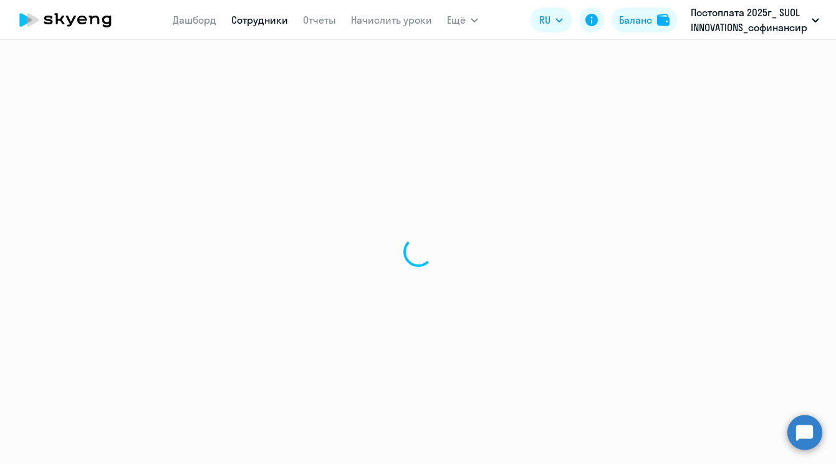
select select "english"
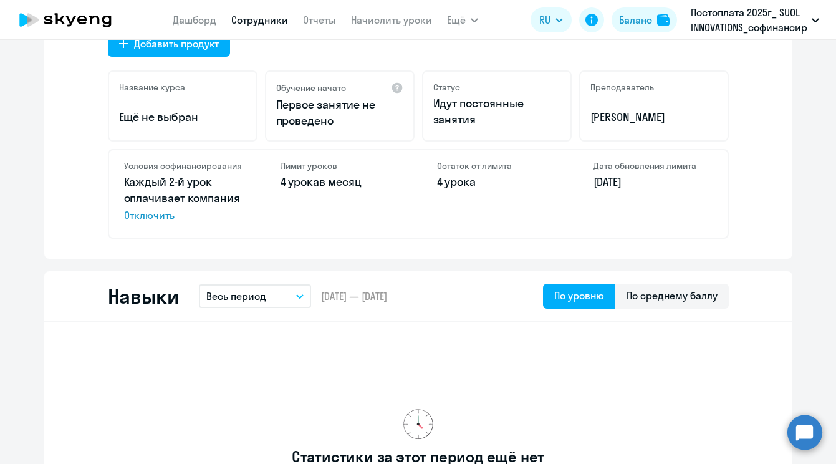
scroll to position [340, 0]
